Goal: Find specific page/section: Find specific page/section

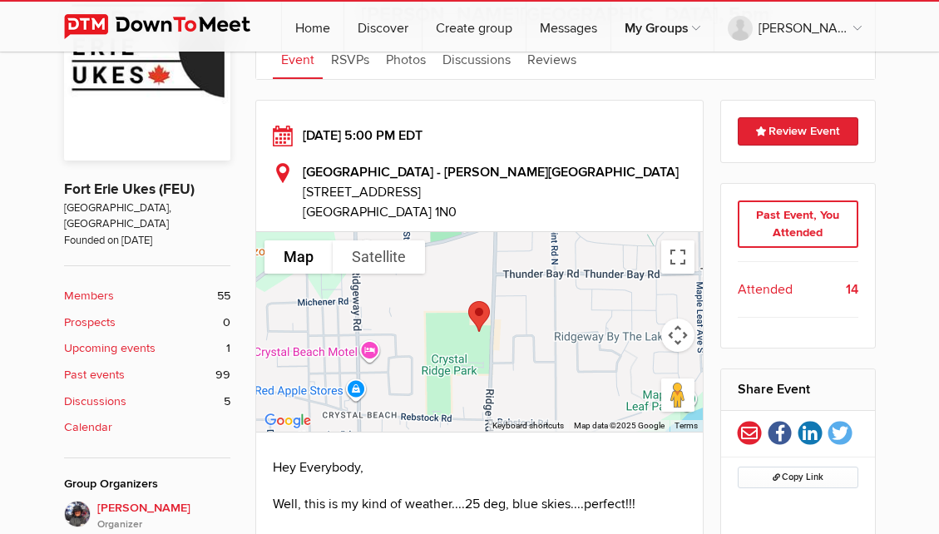
scroll to position [355, 0]
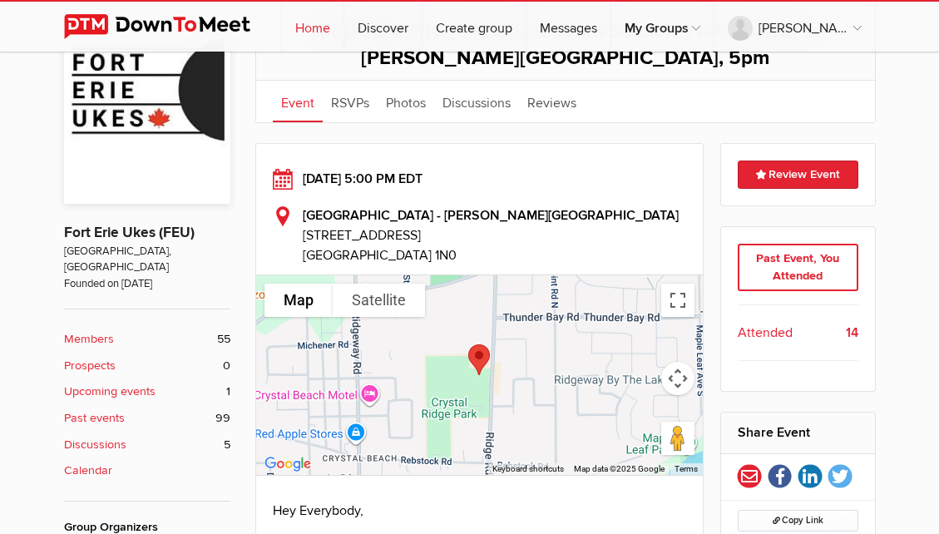
click at [317, 29] on link "Home" at bounding box center [313, 27] width 62 height 50
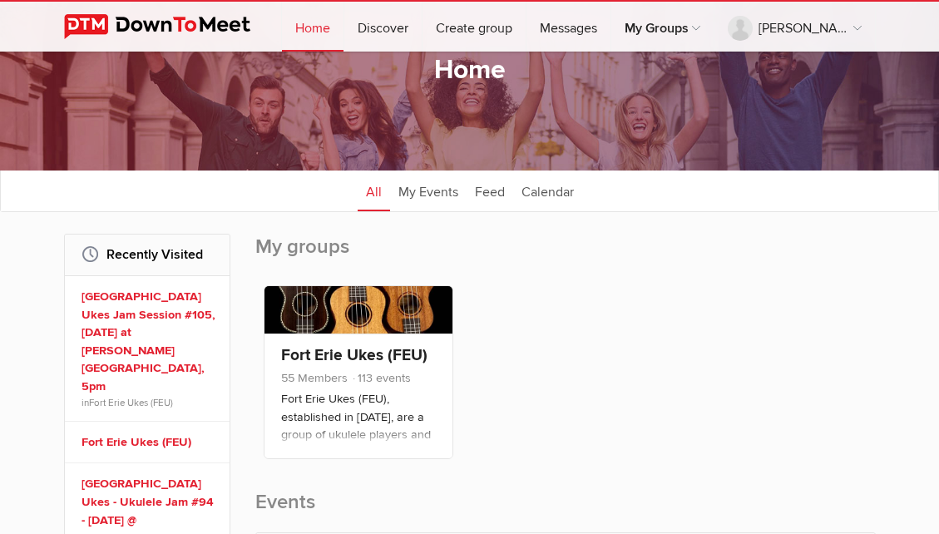
scroll to position [19, 0]
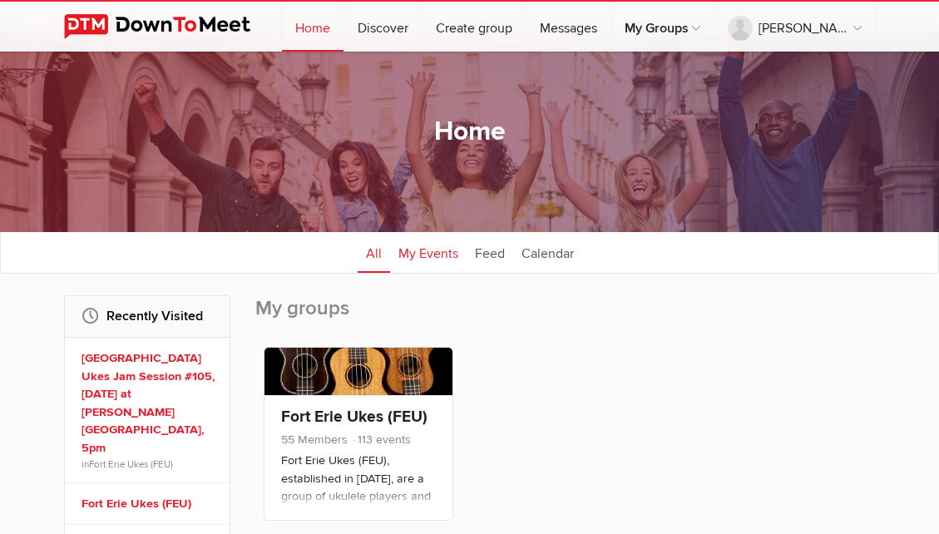
click at [424, 252] on link "My Events" at bounding box center [428, 252] width 76 height 42
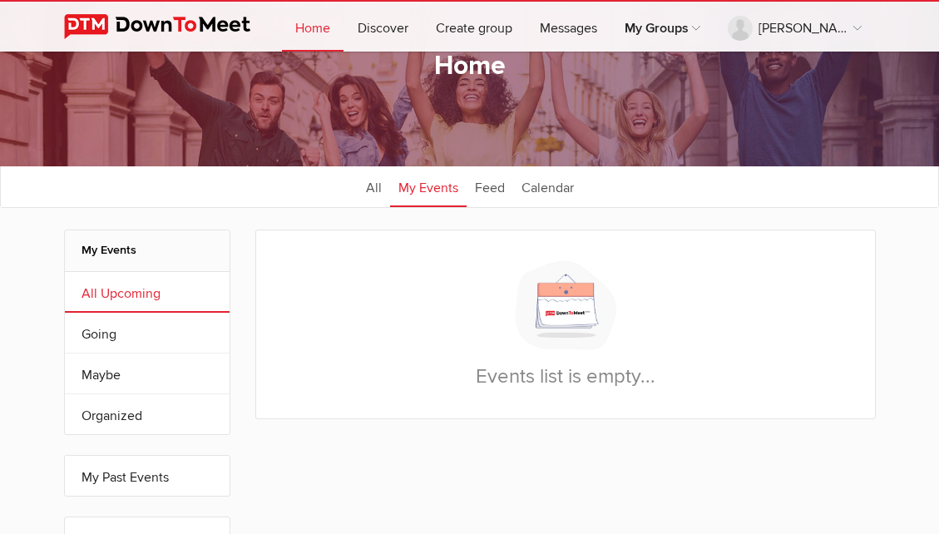
scroll to position [84, 0]
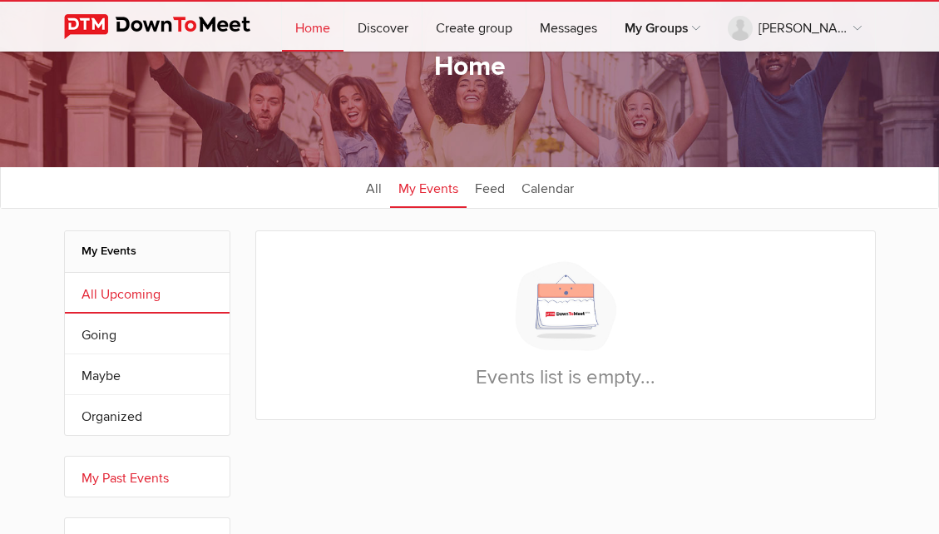
click at [111, 479] on link "My Past Events" at bounding box center [147, 476] width 165 height 40
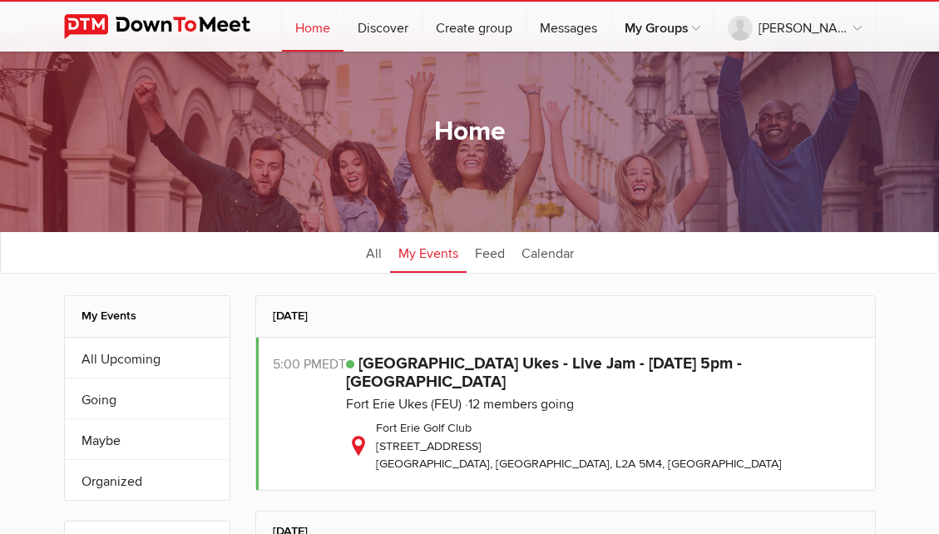
scroll to position [0, 0]
